Goal: Task Accomplishment & Management: Manage account settings

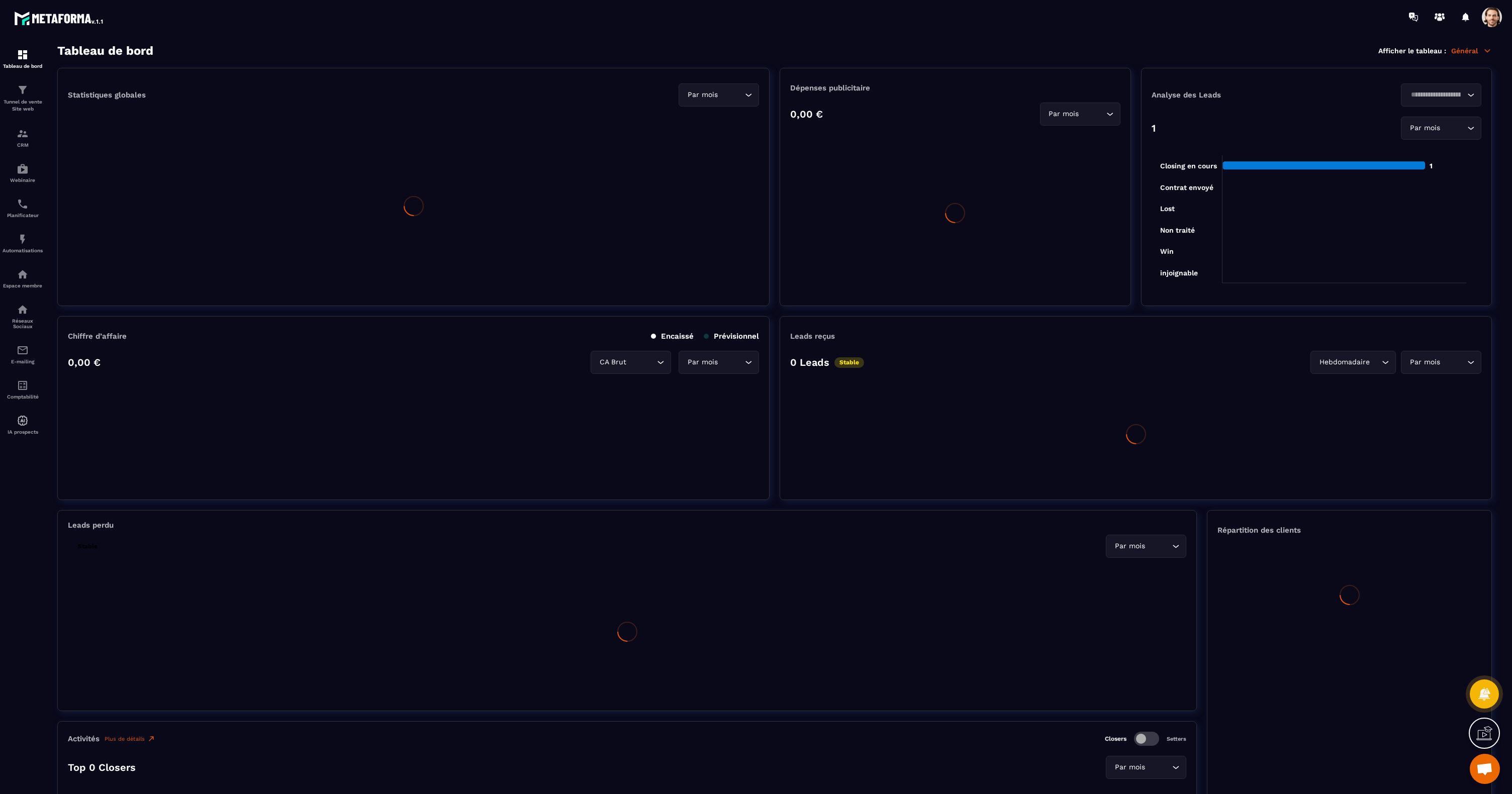
click at [0, 0] on img at bounding box center [0, 0] width 0 height 0
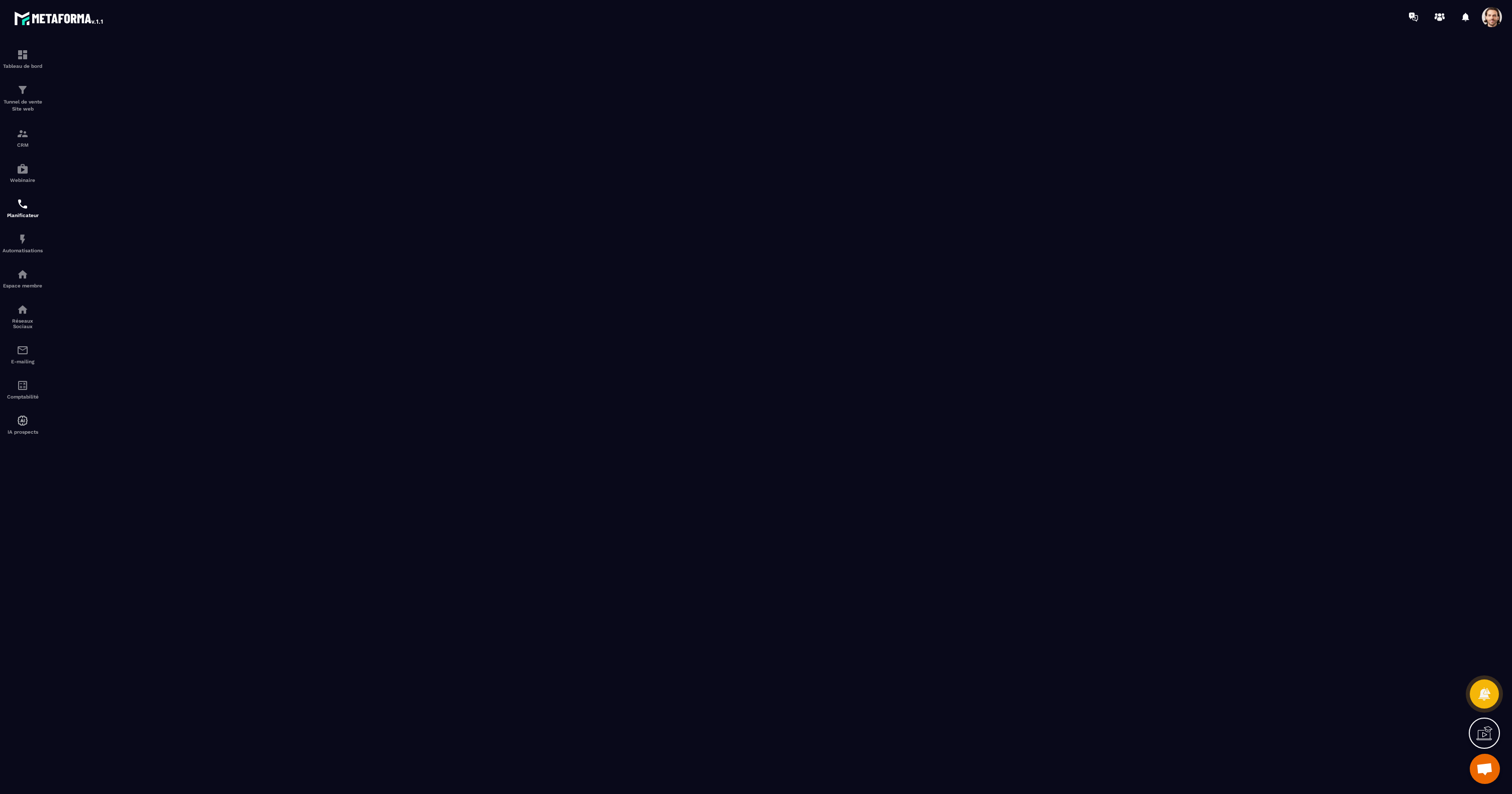
click at [1489, 18] on span at bounding box center [1492, 17] width 20 height 20
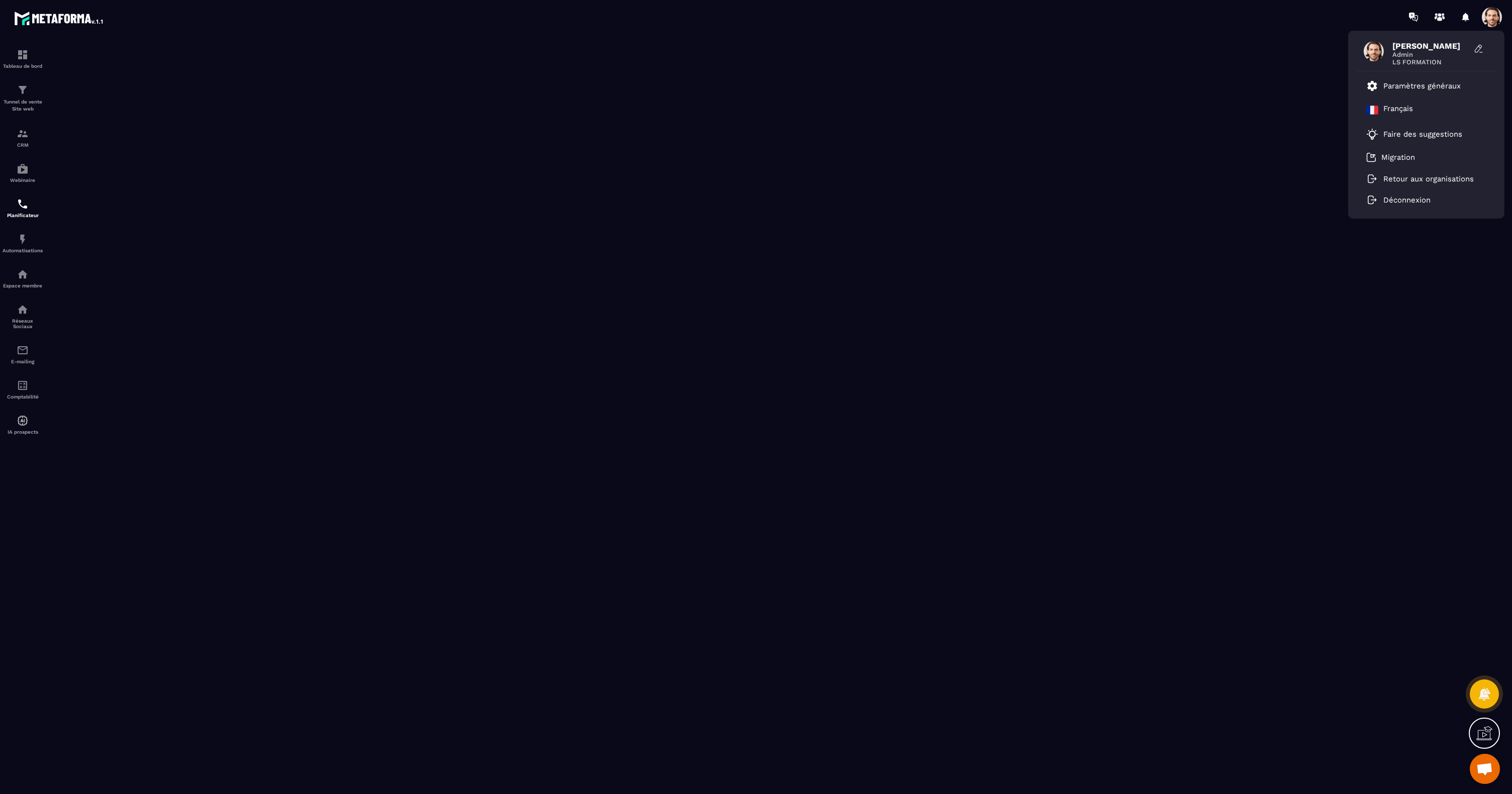
click at [1489, 18] on span at bounding box center [1492, 17] width 20 height 20
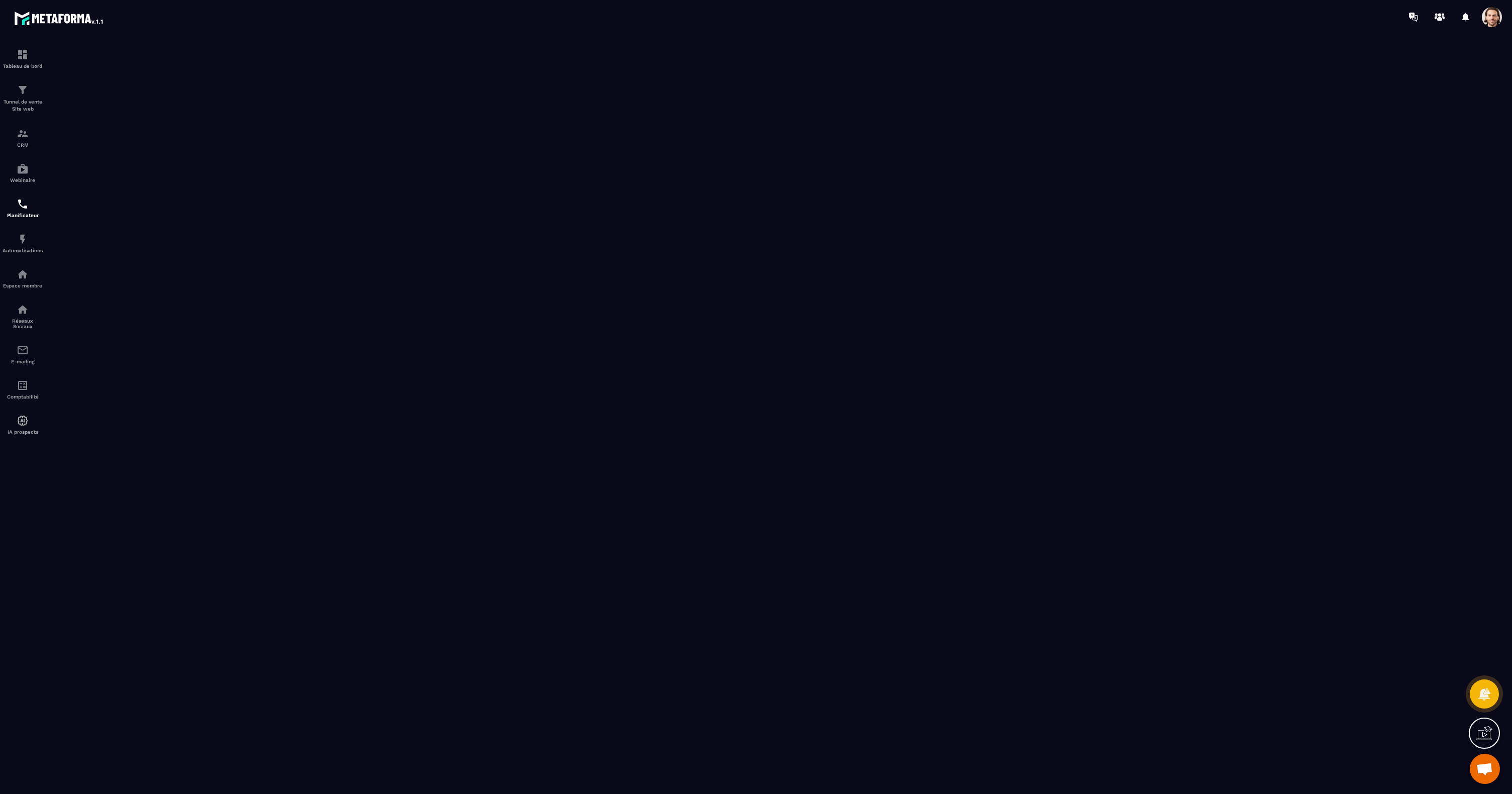
click at [1489, 20] on span at bounding box center [1492, 17] width 20 height 20
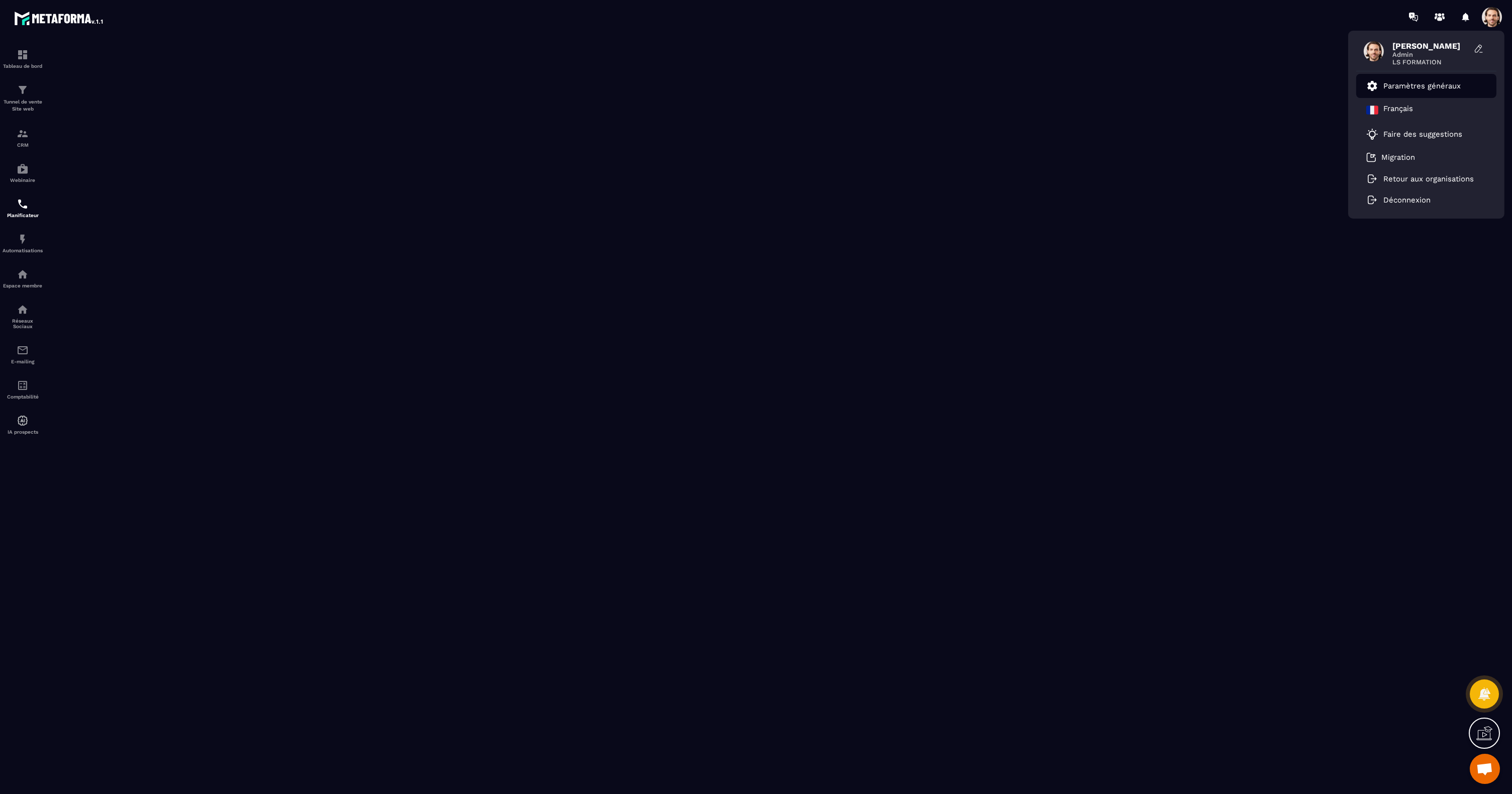
click at [1414, 86] on p "Paramètres généraux" at bounding box center [1422, 86] width 77 height 9
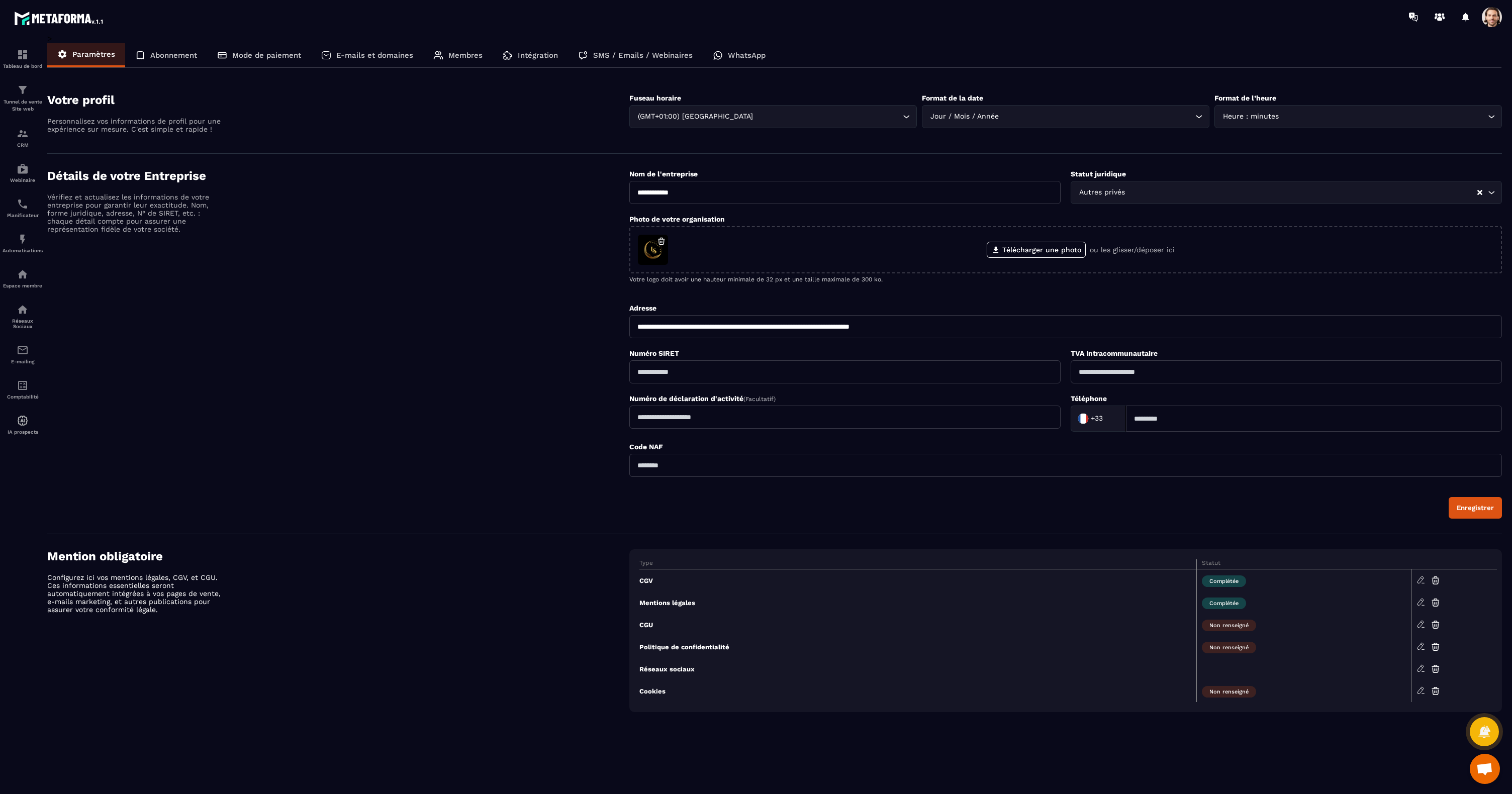
click at [456, 51] on p "Membres" at bounding box center [466, 55] width 34 height 9
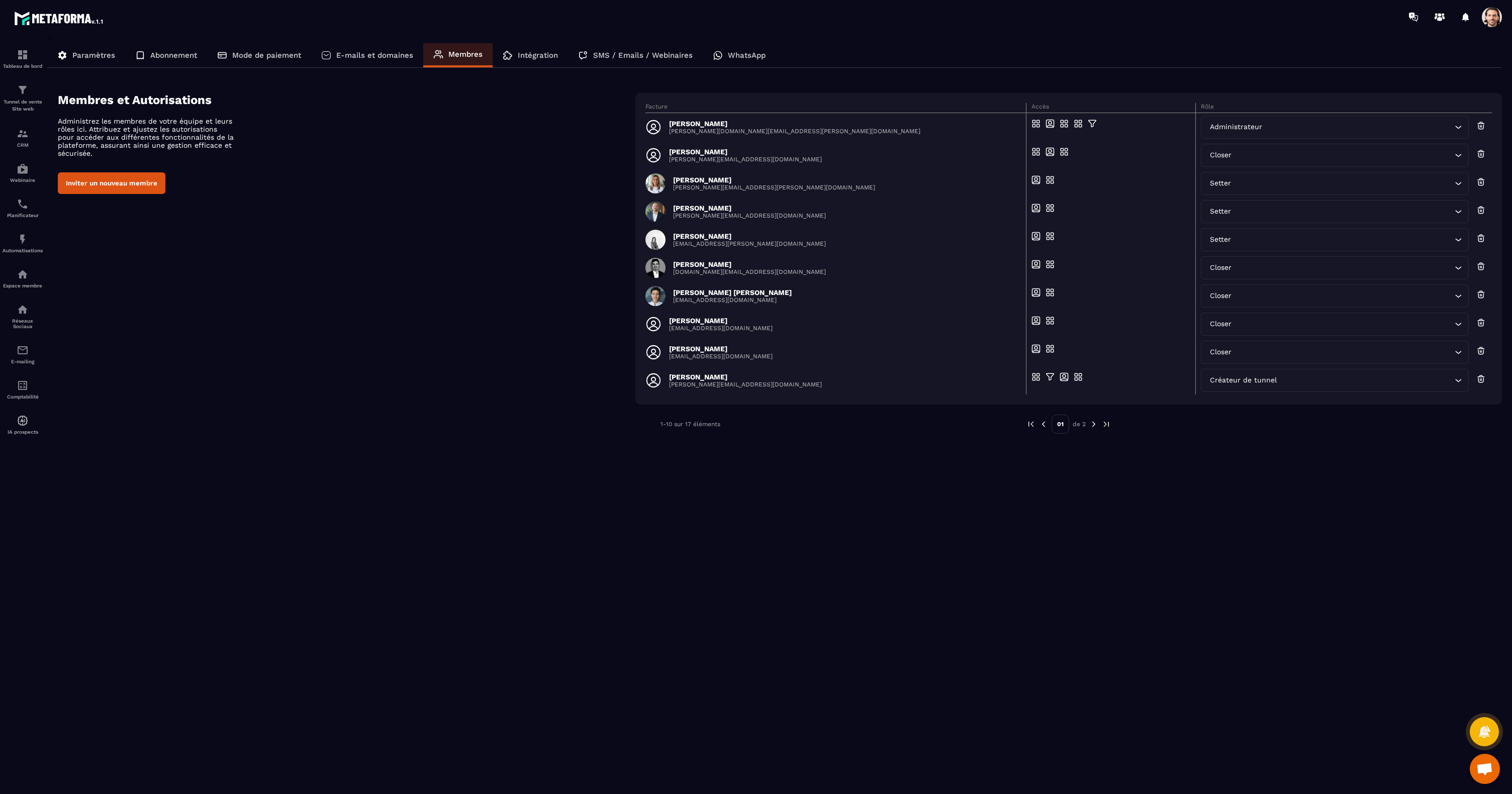
click at [1014, 569] on div "> Paramètres Abonnement Mode de paiement E-mails et domaines Membres Intégratio…" at bounding box center [775, 407] width 1455 height 746
click at [1095, 425] on img at bounding box center [1093, 424] width 9 height 9
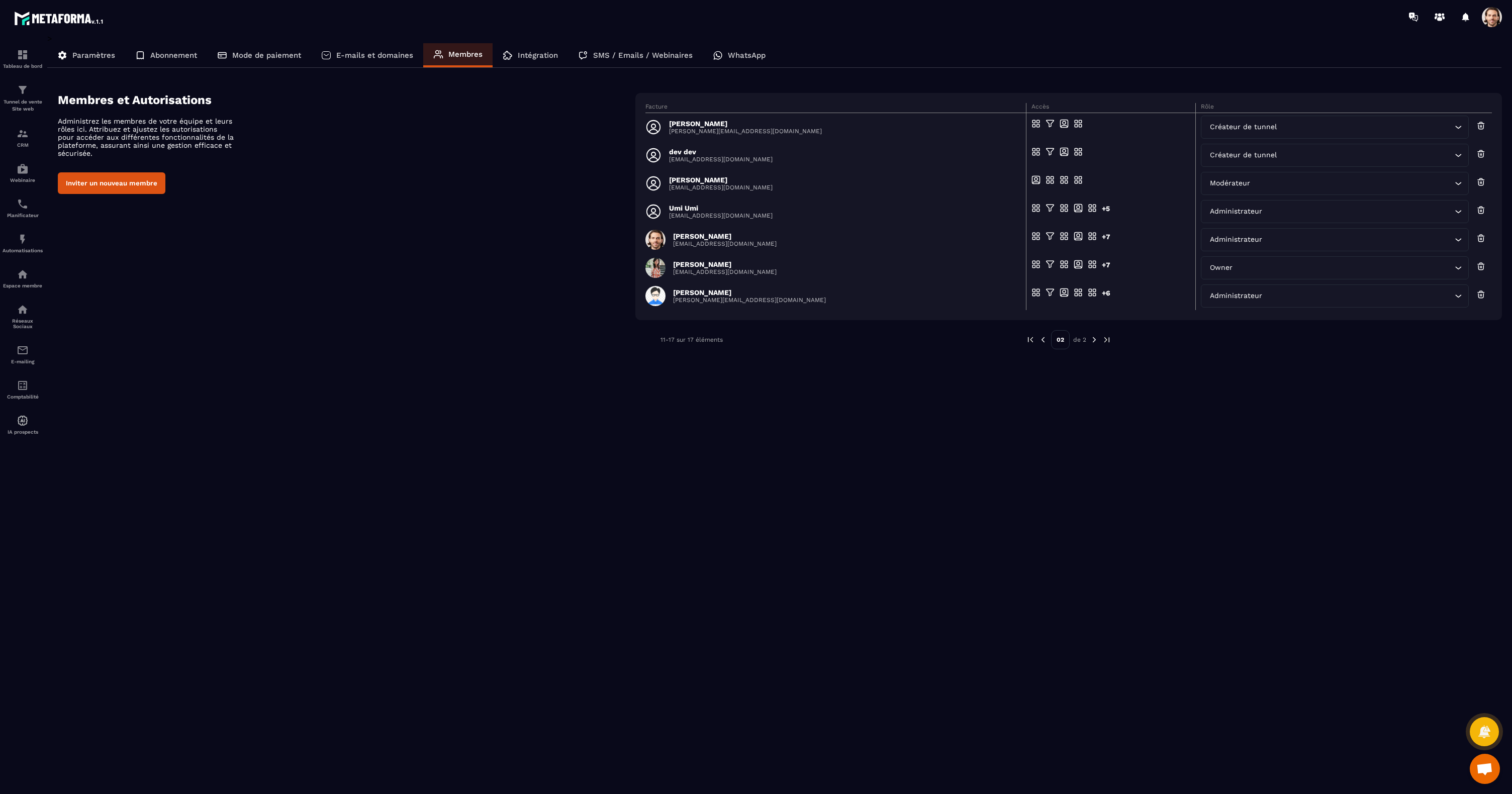
click at [1043, 342] on img at bounding box center [1043, 340] width 9 height 9
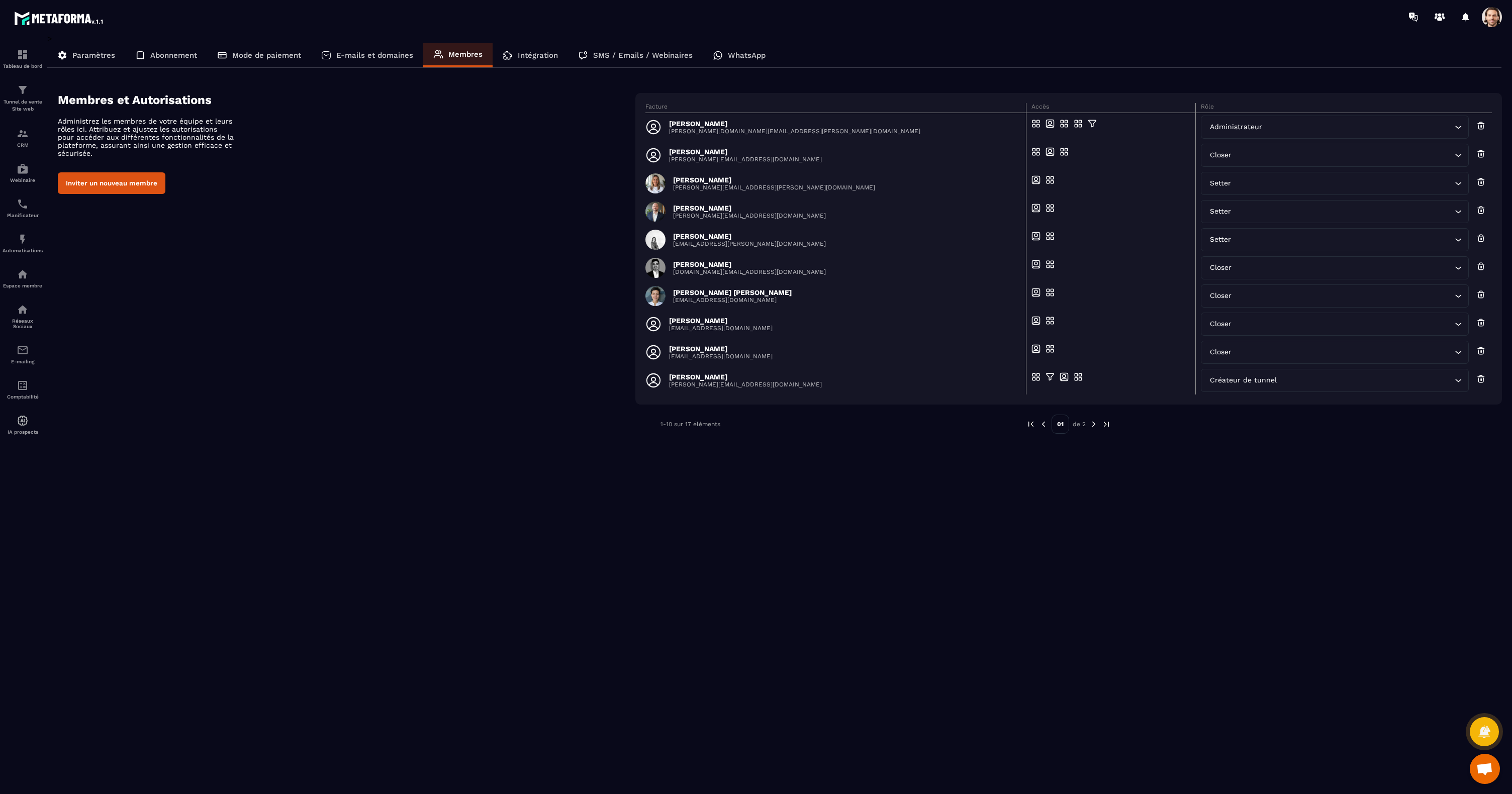
click at [1493, 18] on span at bounding box center [1492, 17] width 20 height 20
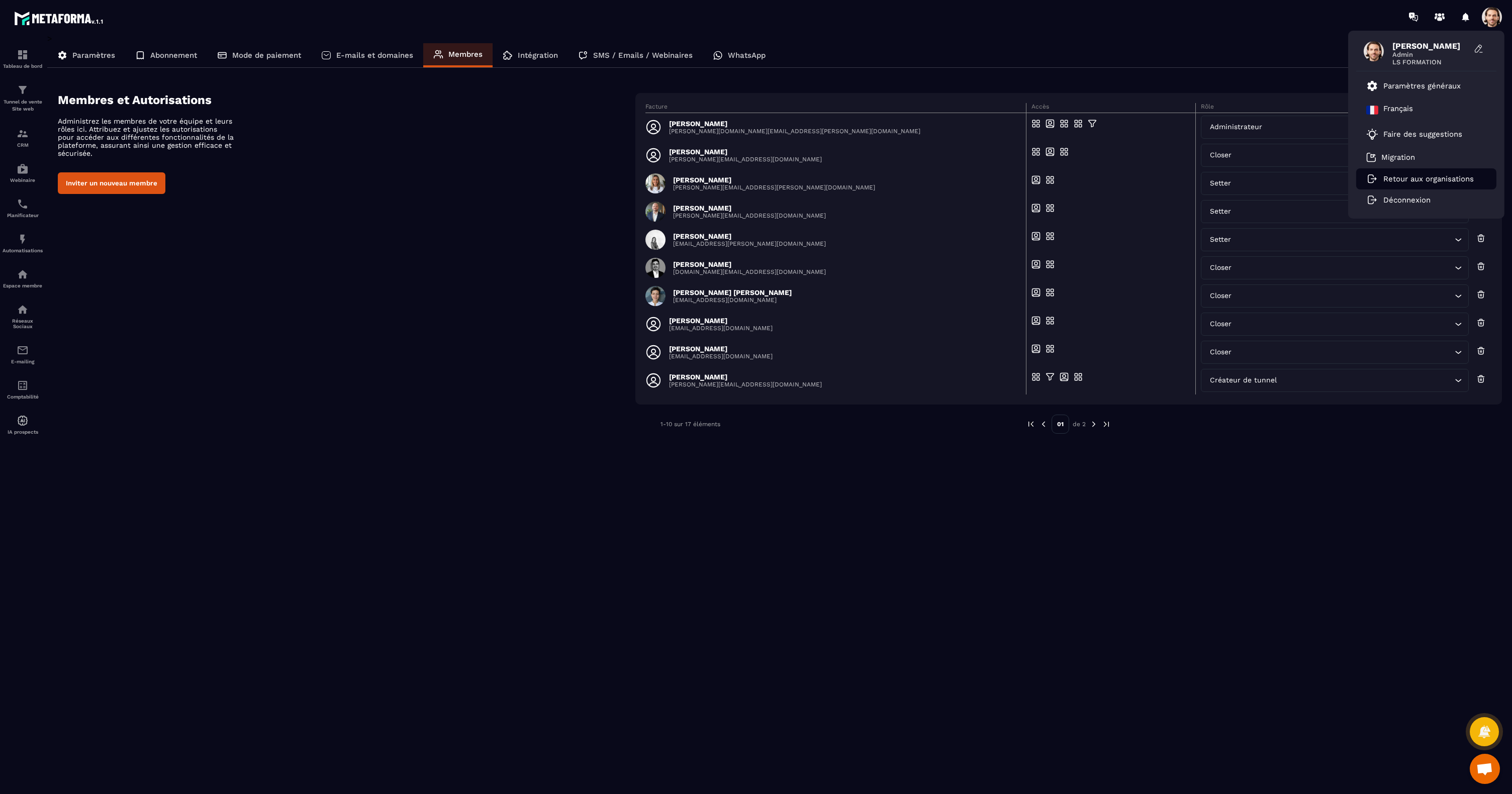
click at [1414, 178] on p "Retour aux organisations" at bounding box center [1429, 179] width 90 height 9
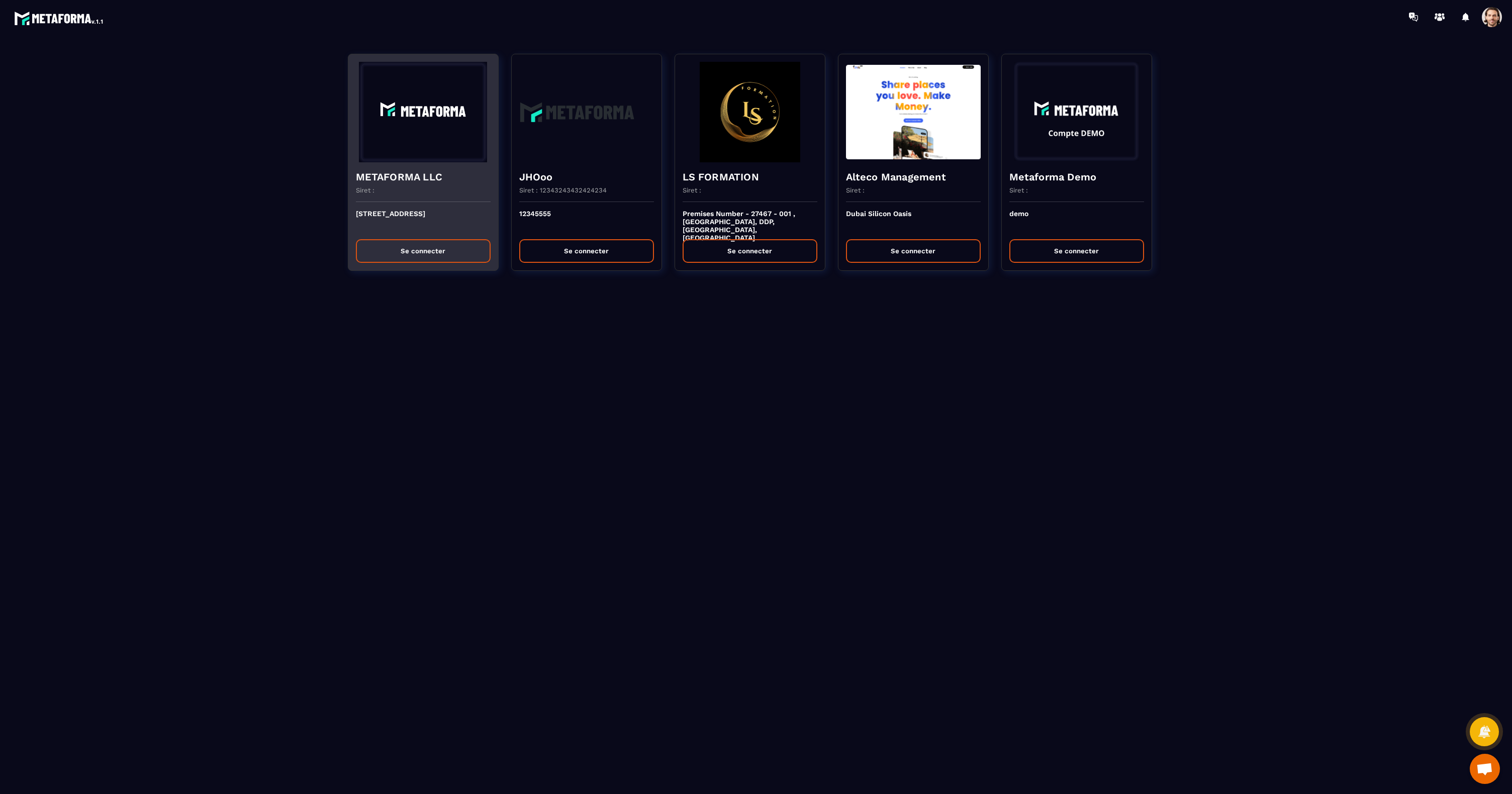
click at [417, 253] on button "Se connecter" at bounding box center [423, 251] width 135 height 24
